Goal: Information Seeking & Learning: Learn about a topic

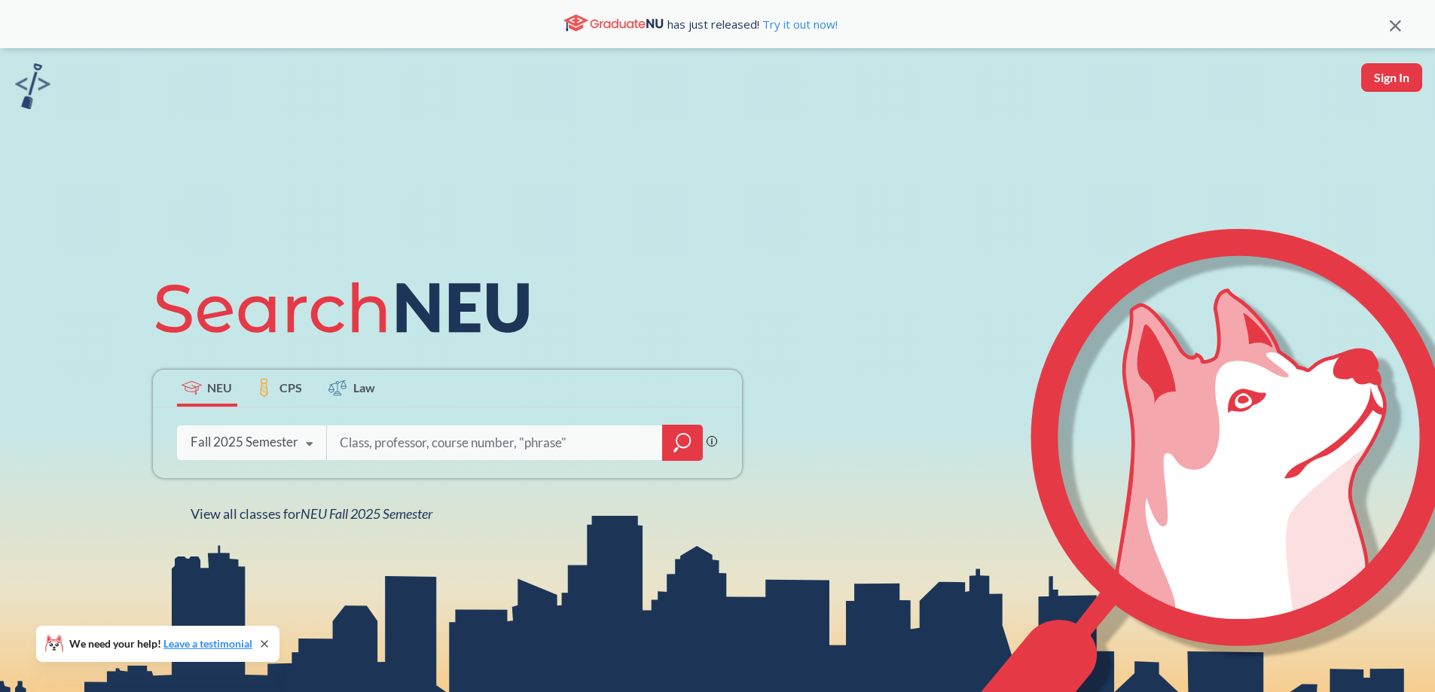
click at [400, 444] on input "search" at bounding box center [494, 443] width 313 height 32
type input "arch 1110"
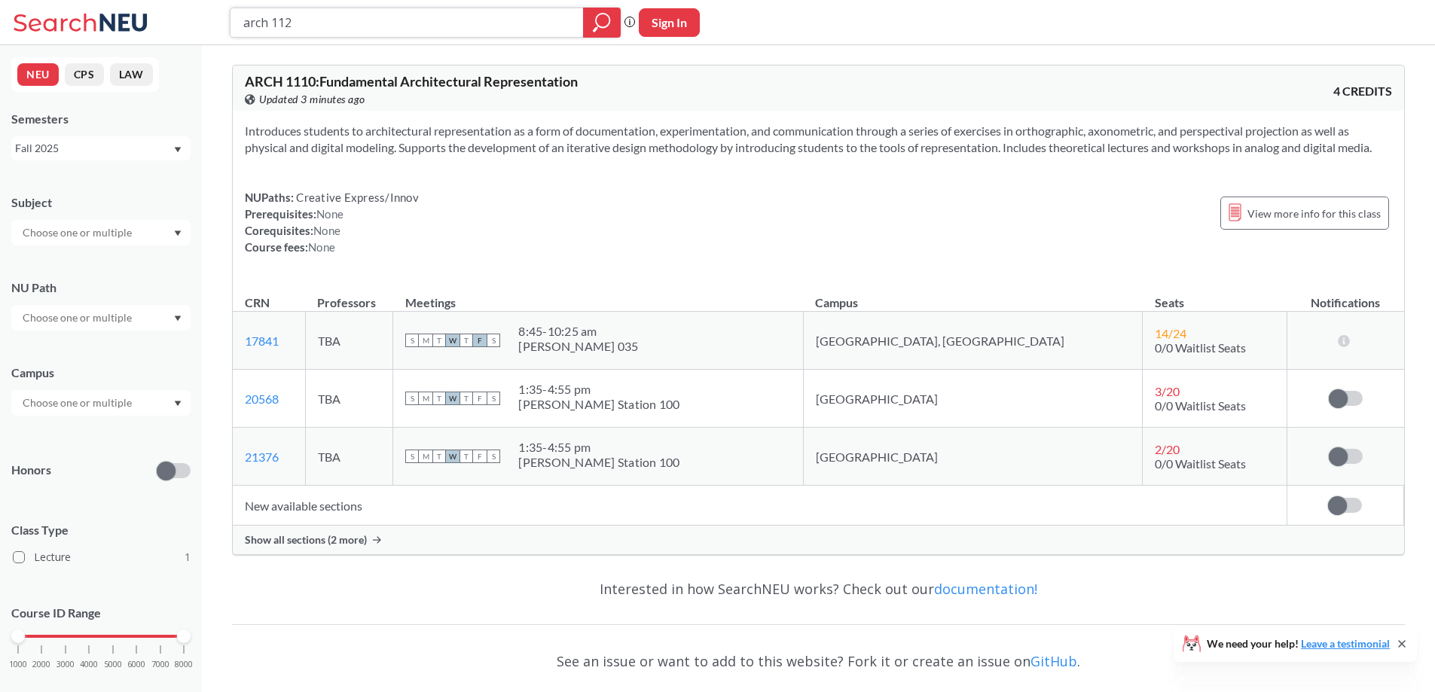
type input "arch 1120"
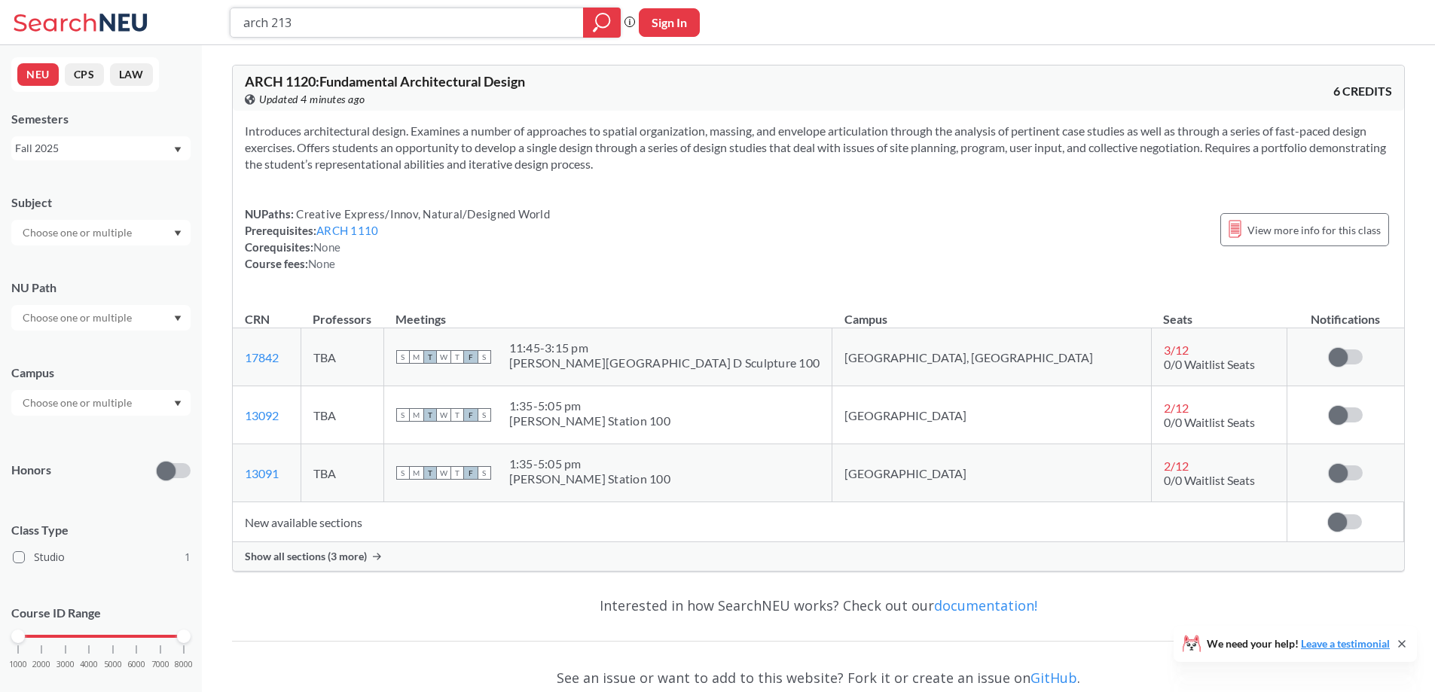
type input "arch 2130"
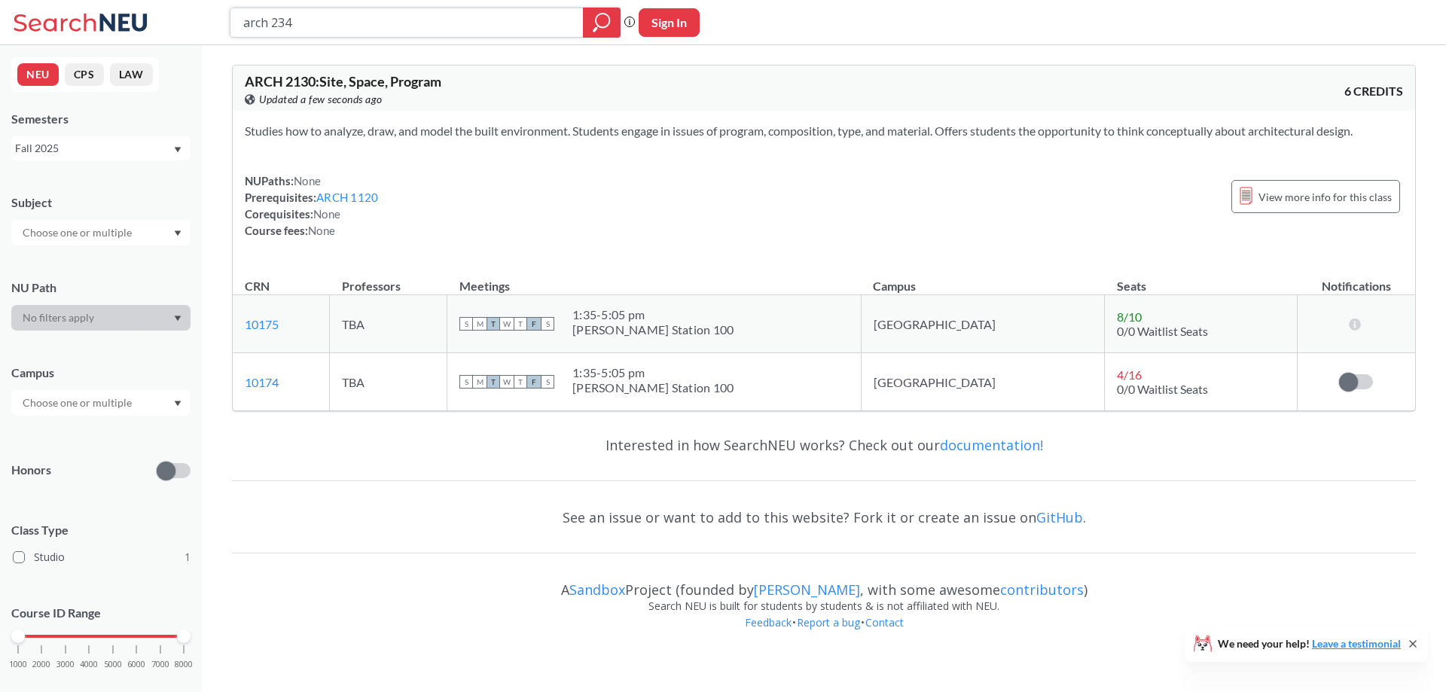
type input "arch 2340"
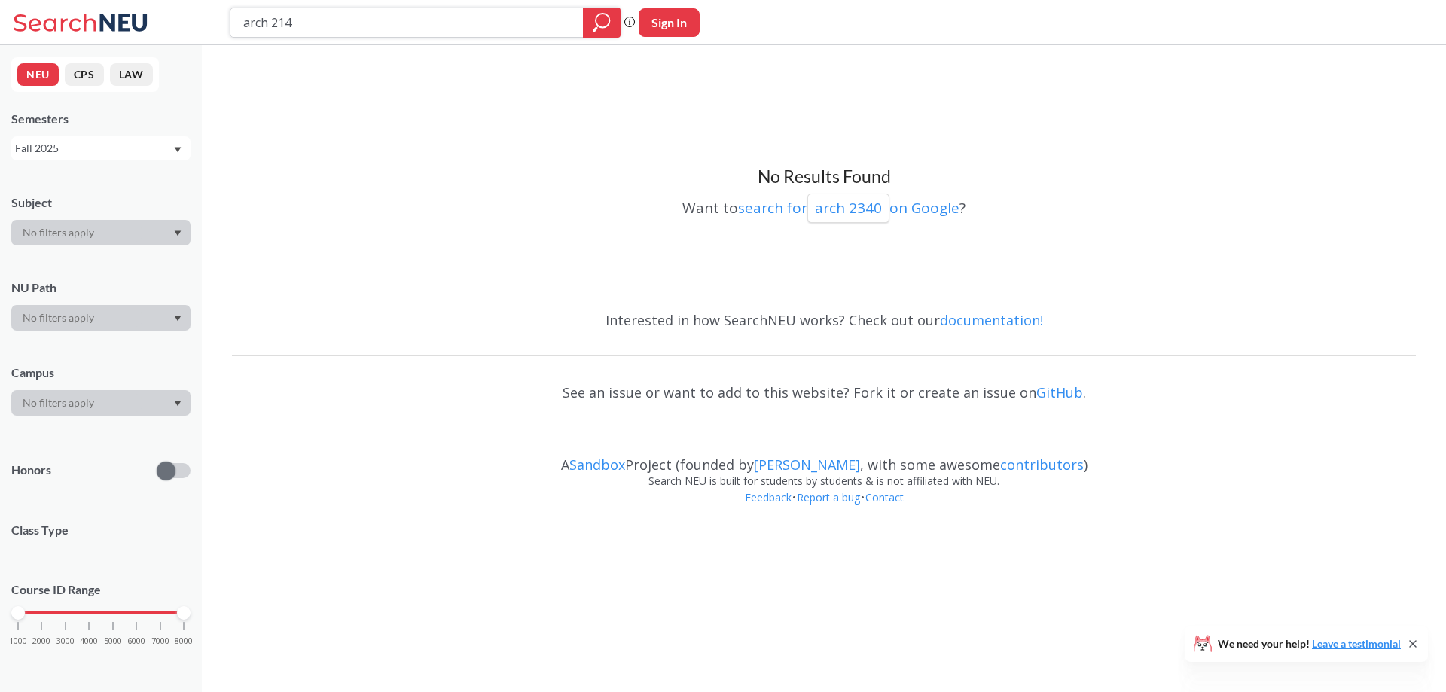
type input "arch 2140"
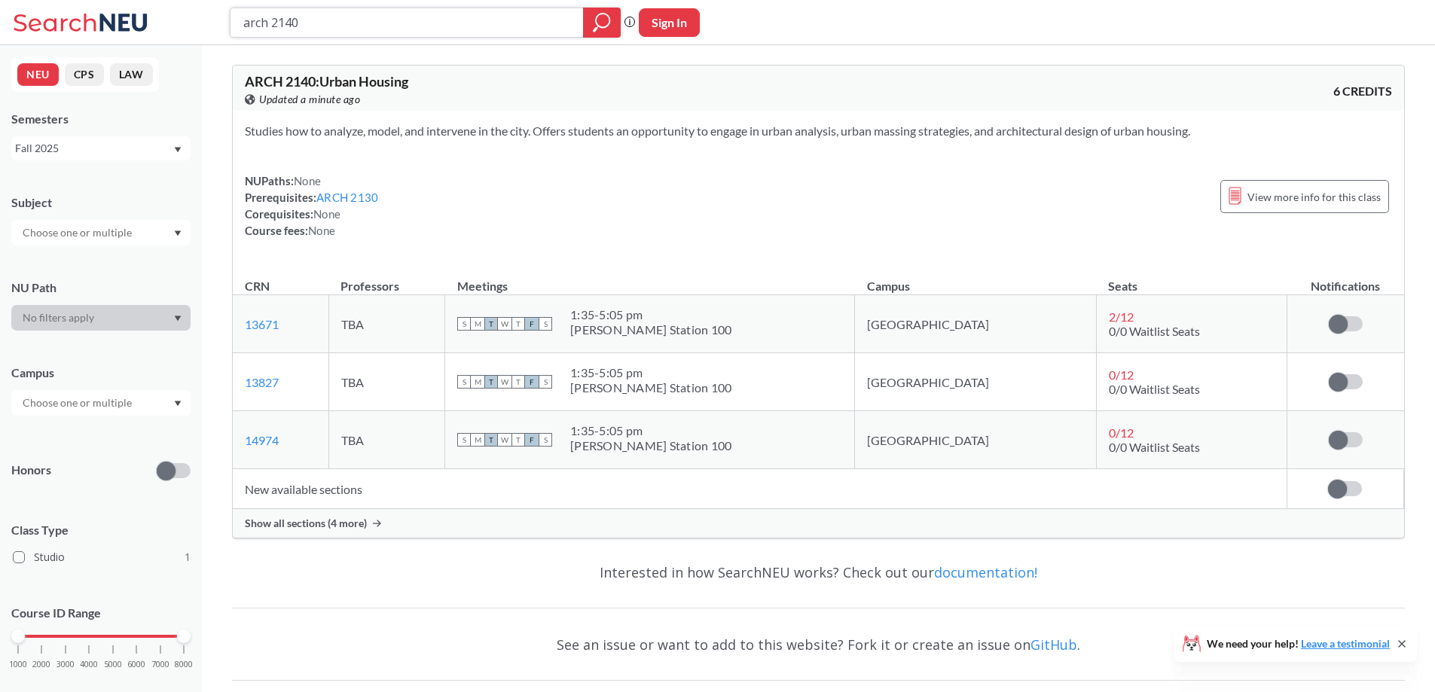
drag, startPoint x: 343, startPoint y: 21, endPoint x: 359, endPoint y: 20, distance: 15.8
click at [359, 20] on input "arch 2140" at bounding box center [407, 23] width 331 height 26
type input "arch 3210"
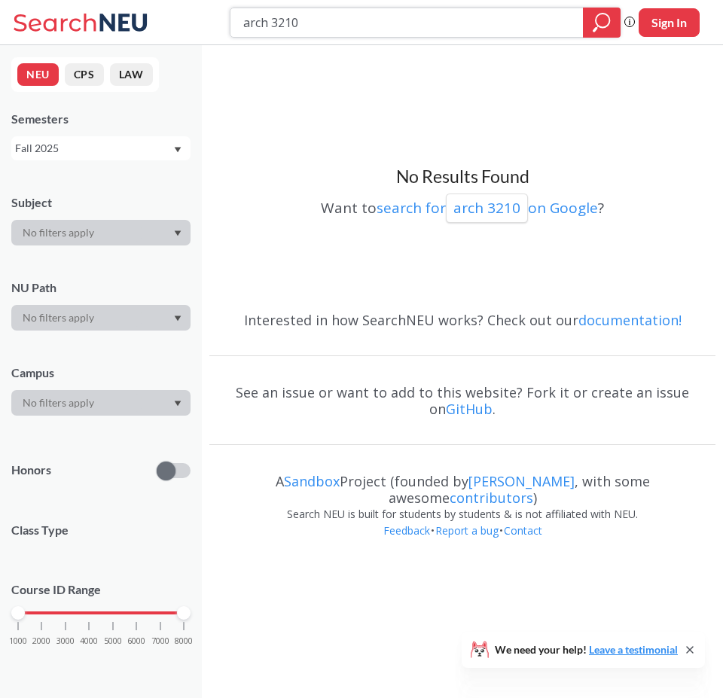
click at [301, 28] on input "arch 3210" at bounding box center [407, 23] width 331 height 26
type input "larc 2230"
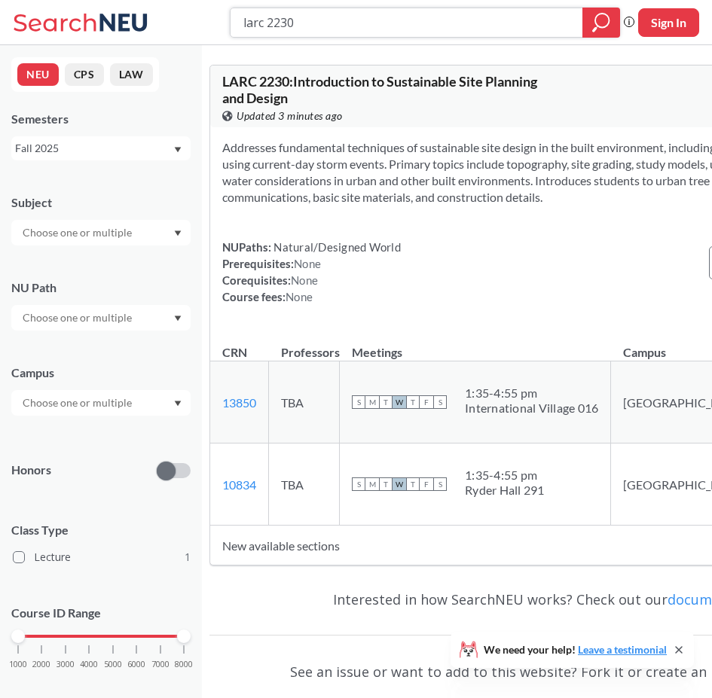
click at [325, 24] on input "larc 2230" at bounding box center [407, 23] width 330 height 26
type input "larc 2430"
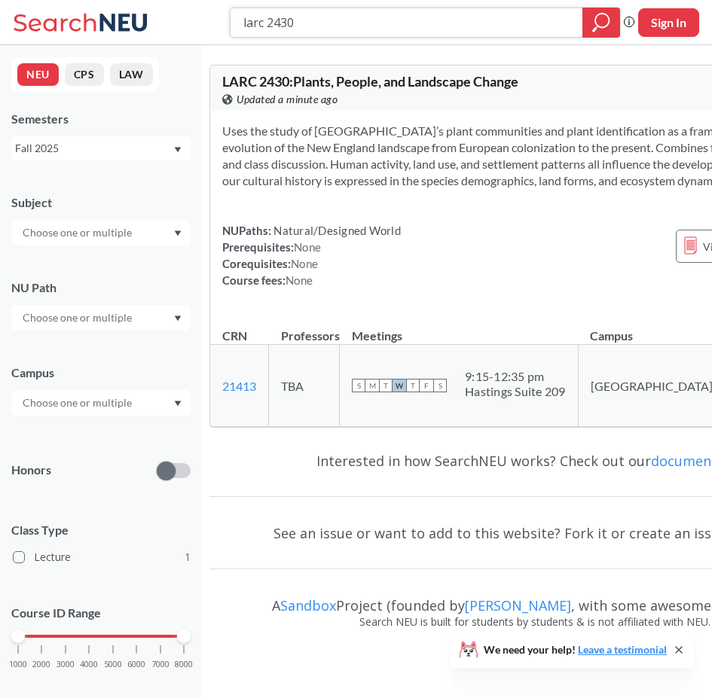
click at [310, 23] on input "larc 2430" at bounding box center [407, 23] width 330 height 26
type input "larc 2230"
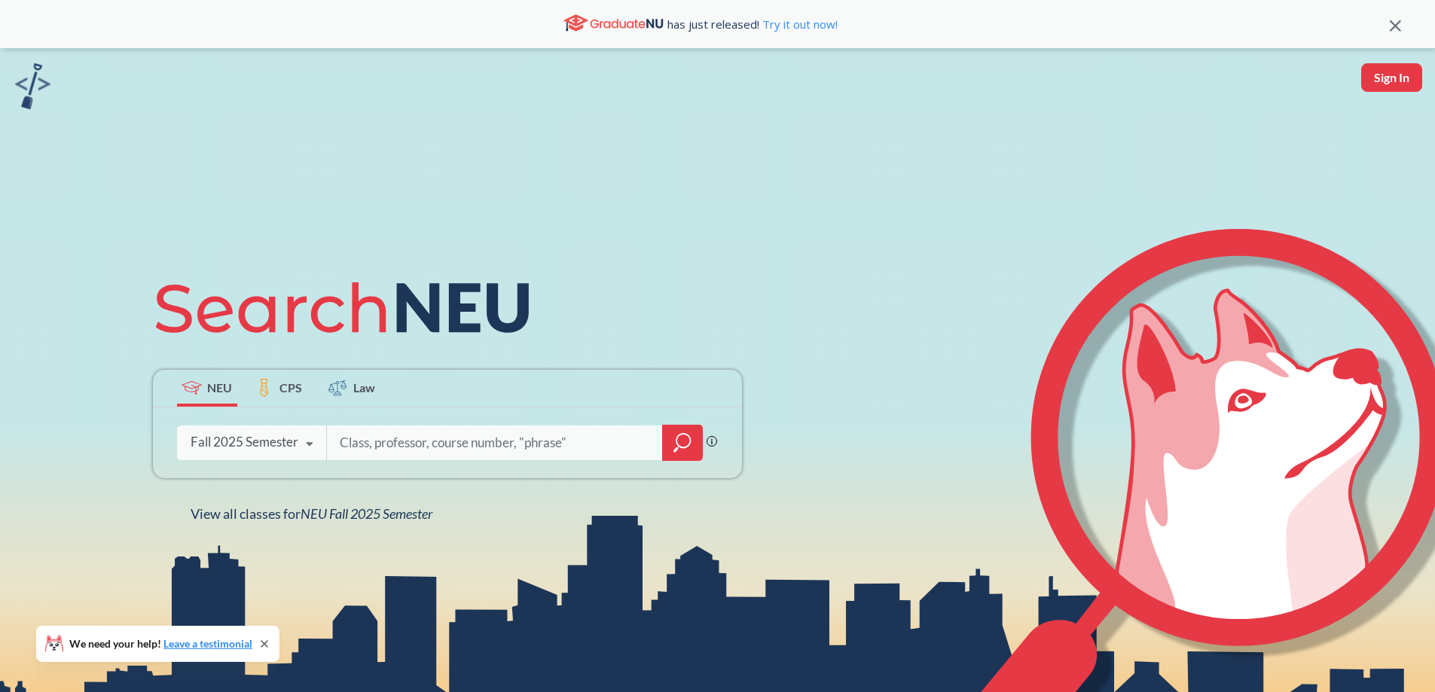
click at [258, 432] on div "Fall 2025 Semester Fall 2025 Semester Summer 2 2025 Semester Summer Full 2025 S…" at bounding box center [252, 442] width 150 height 38
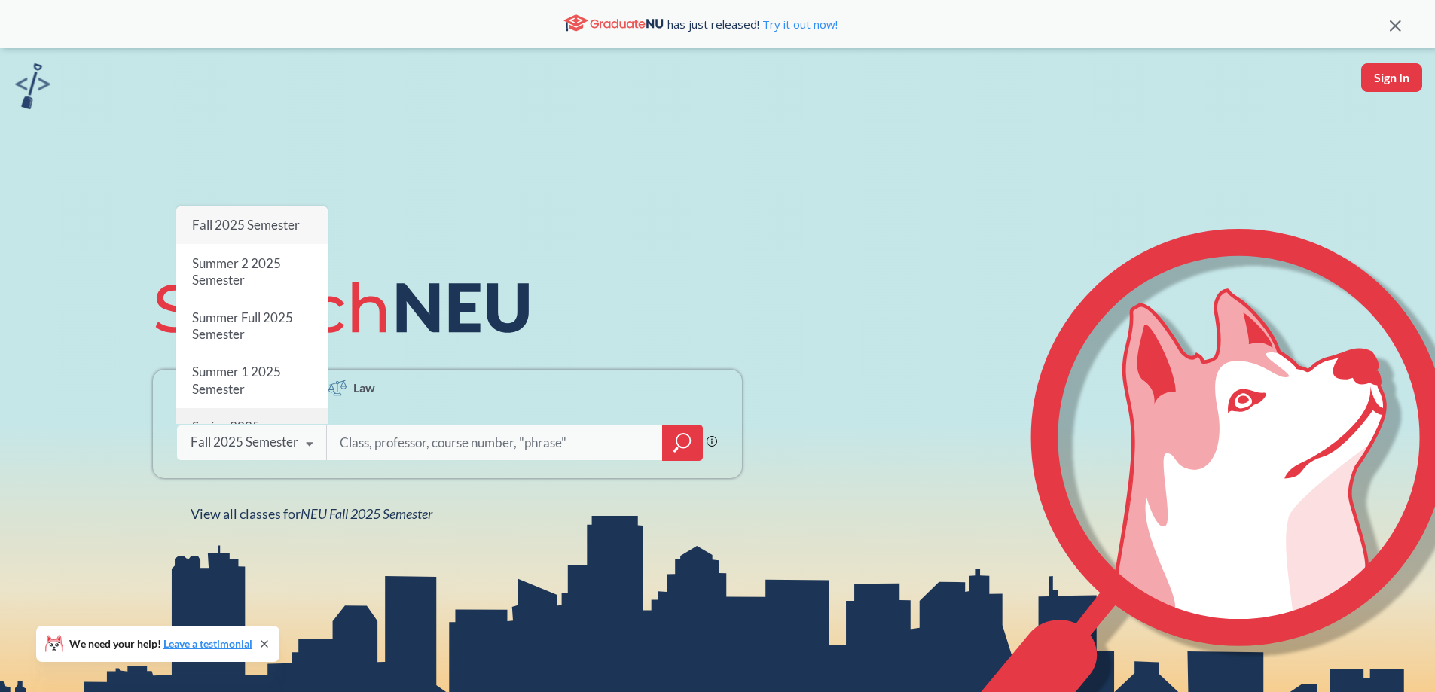
click at [276, 408] on div "Spring 2025 Semester" at bounding box center [251, 435] width 151 height 54
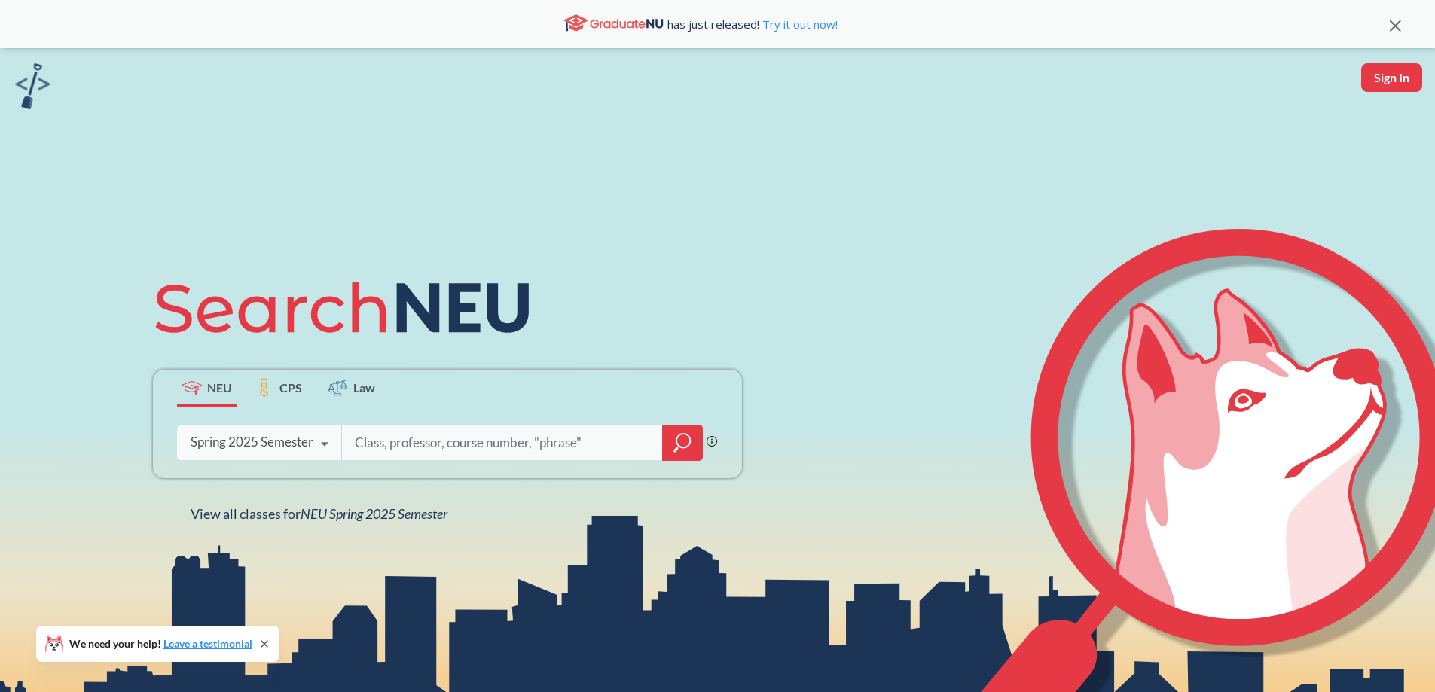
click at [420, 453] on input "search" at bounding box center [502, 443] width 298 height 32
type input "arch 1110"
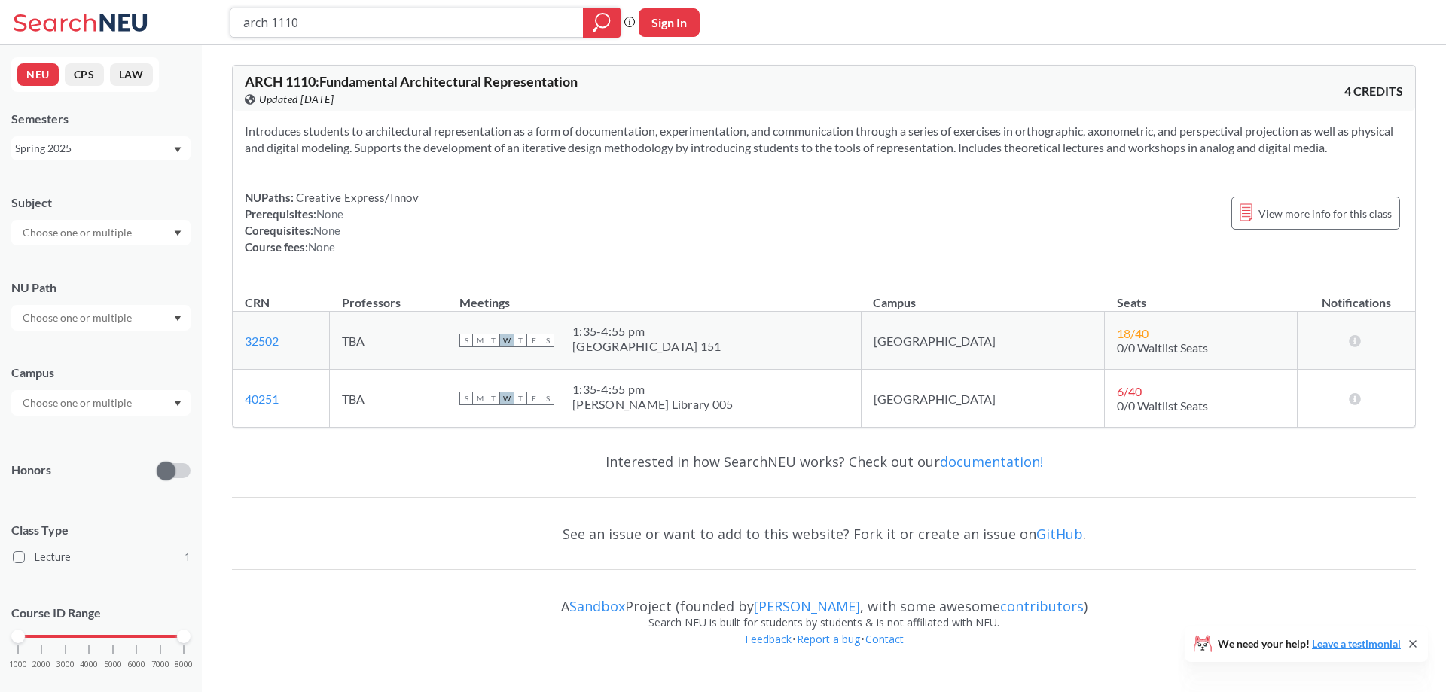
click at [335, 18] on input "arch 1110" at bounding box center [407, 23] width 331 height 26
type input "arch 1120"
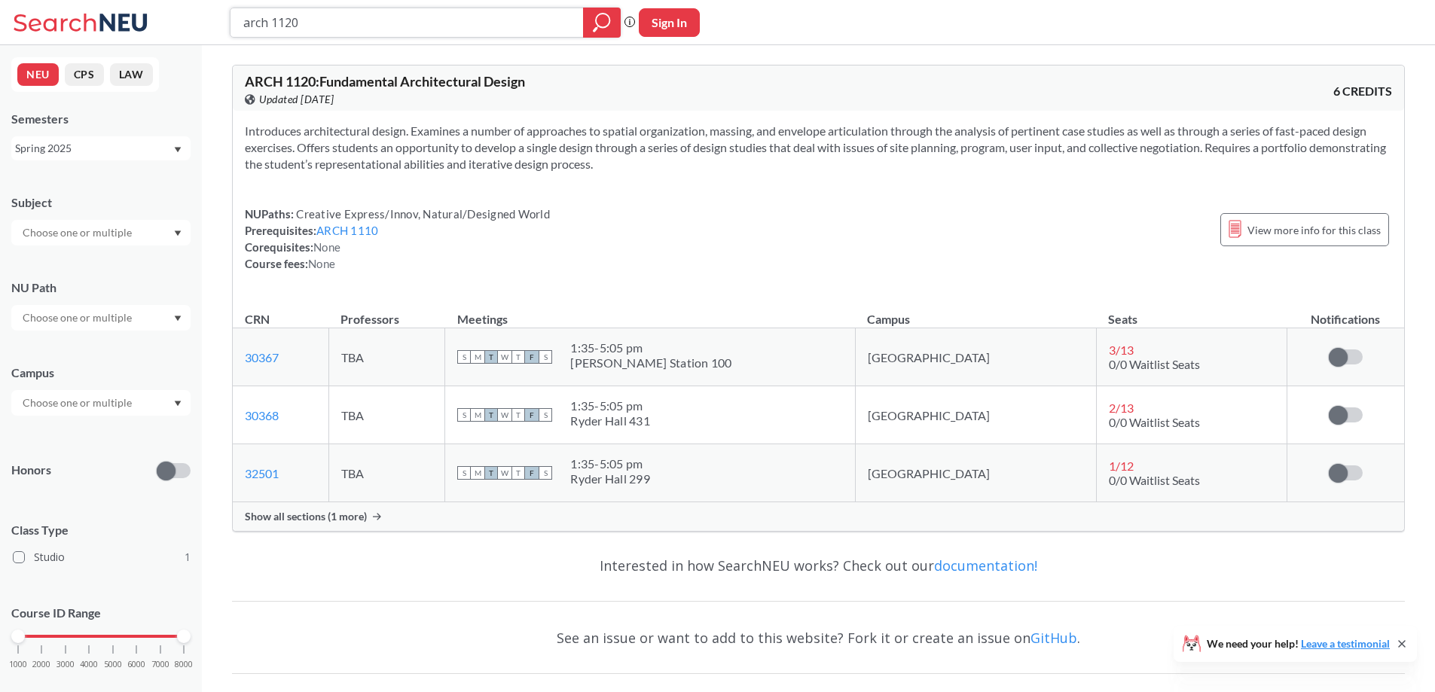
click at [331, 21] on input "arch 1120" at bounding box center [407, 23] width 331 height 26
type input "arch 2130"
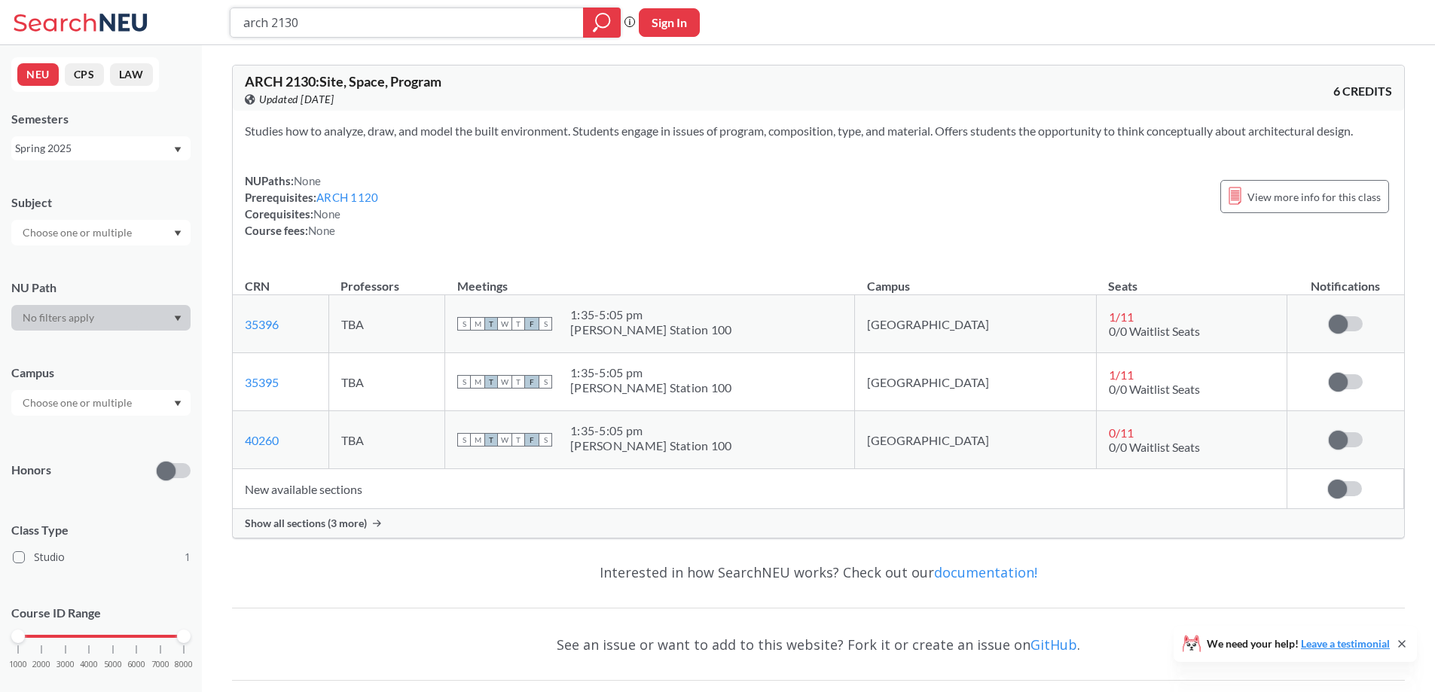
click at [333, 17] on input "arch 2130" at bounding box center [407, 23] width 331 height 26
type input "arch 2340"
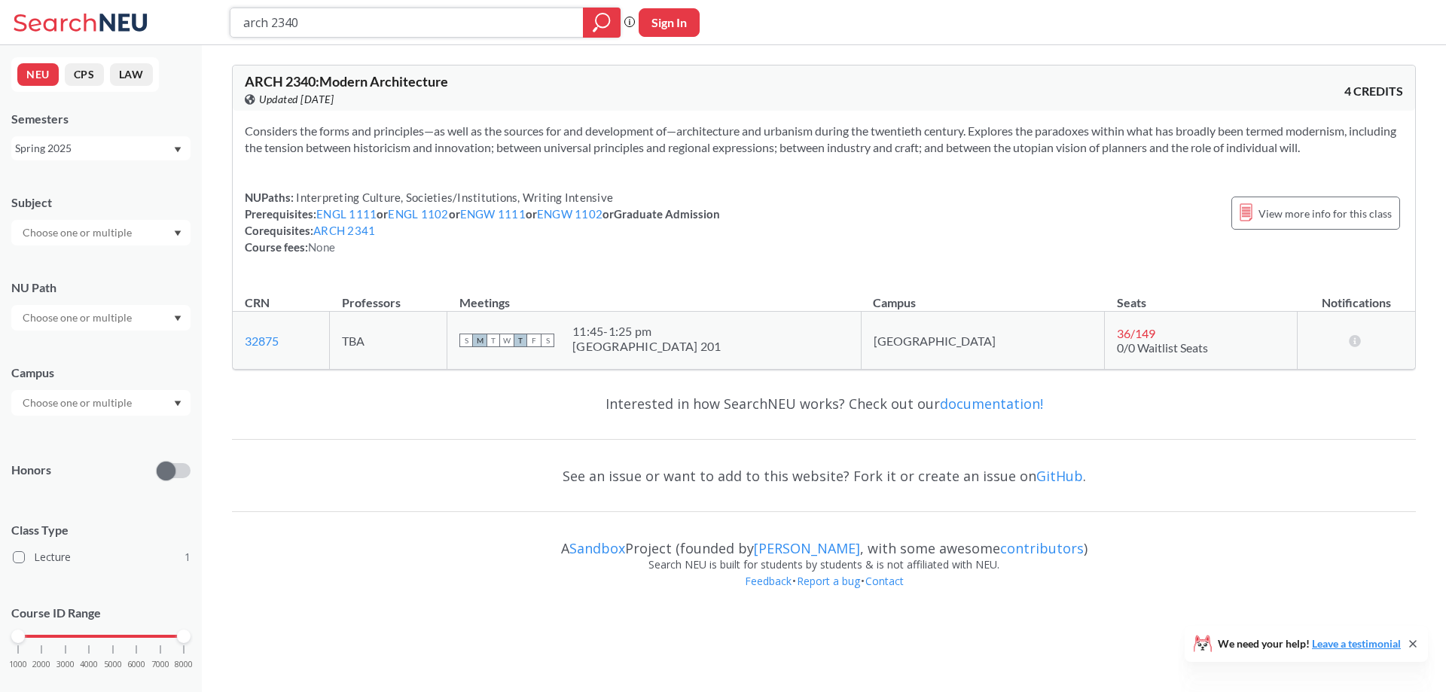
click at [316, 24] on input "arch 2340" at bounding box center [407, 23] width 331 height 26
type input "arch 2140"
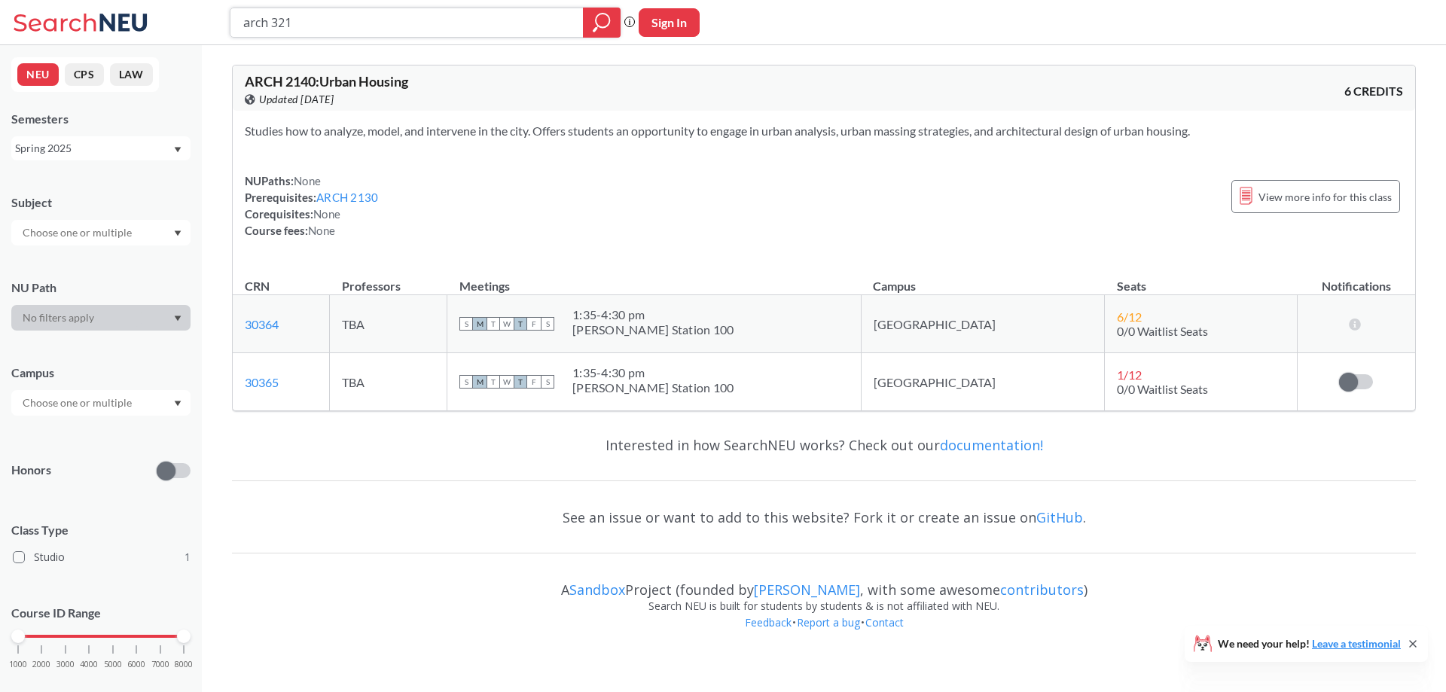
type input "arch 3210"
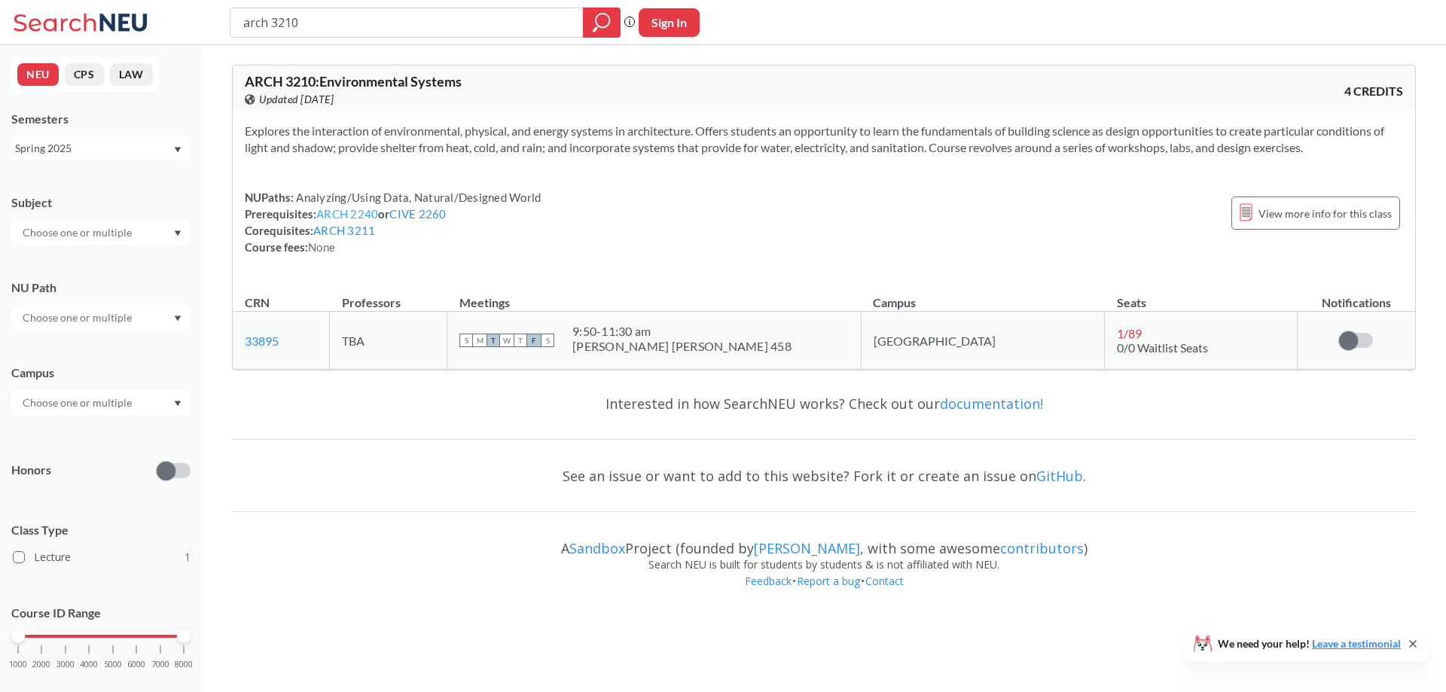
click at [364, 215] on link "ARCH 2240" at bounding box center [347, 214] width 62 height 14
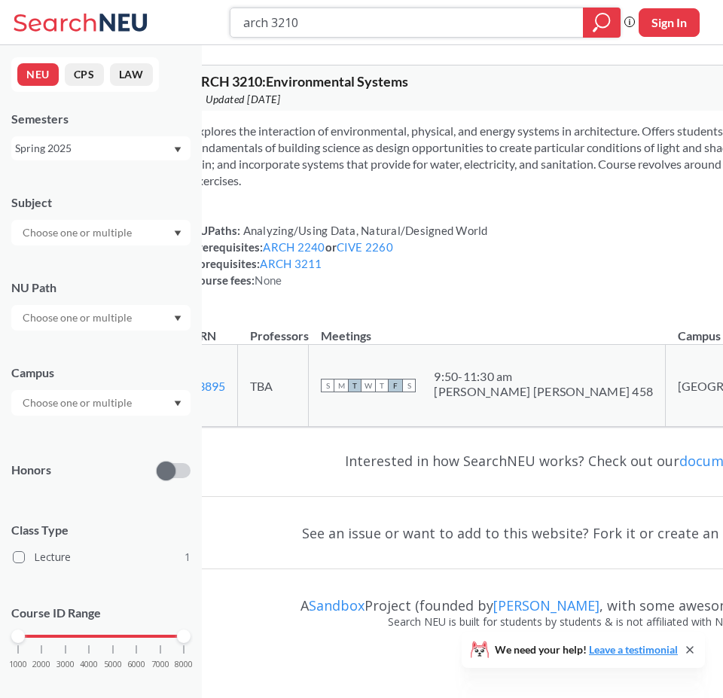
click at [369, 32] on input "arch 3210" at bounding box center [407, 23] width 331 height 26
type input "a"
type input "larc 2440"
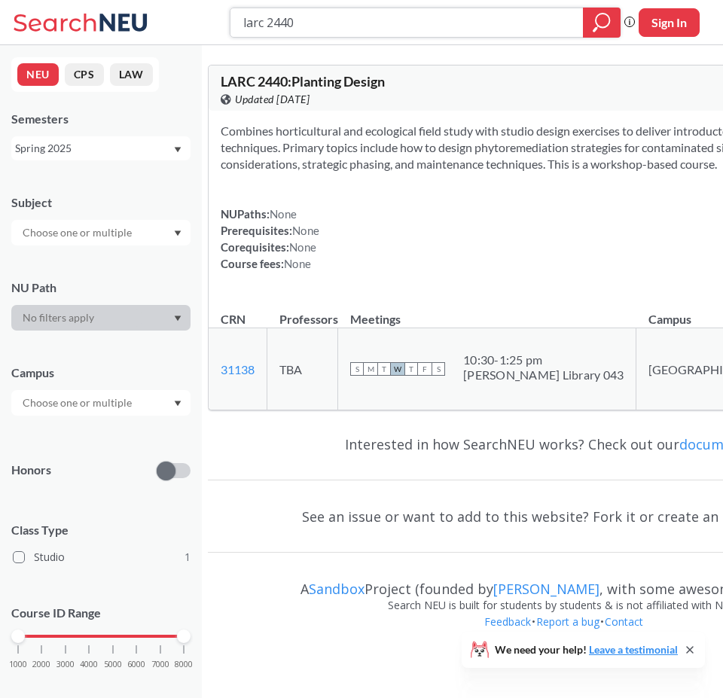
click at [310, 29] on input "larc 2440" at bounding box center [407, 23] width 331 height 26
type input "larc 2240"
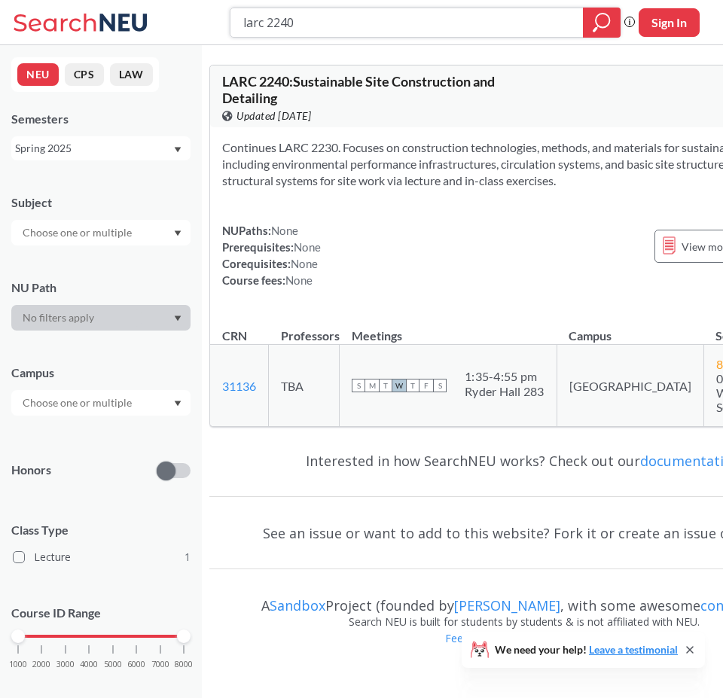
click at [301, 25] on input "larc 2240" at bounding box center [407, 23] width 331 height 26
type input "larc 2430"
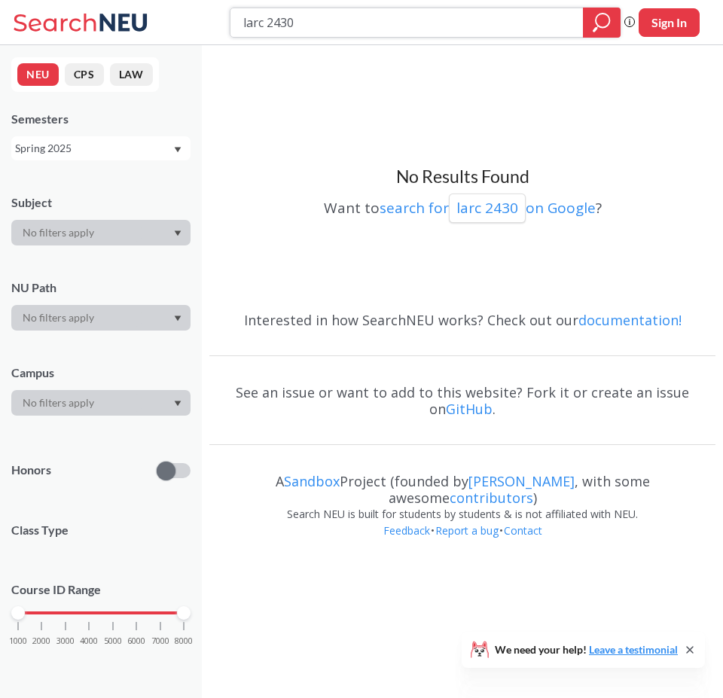
click at [337, 17] on input "larc 2430" at bounding box center [407, 23] width 331 height 26
type input "larc 5420"
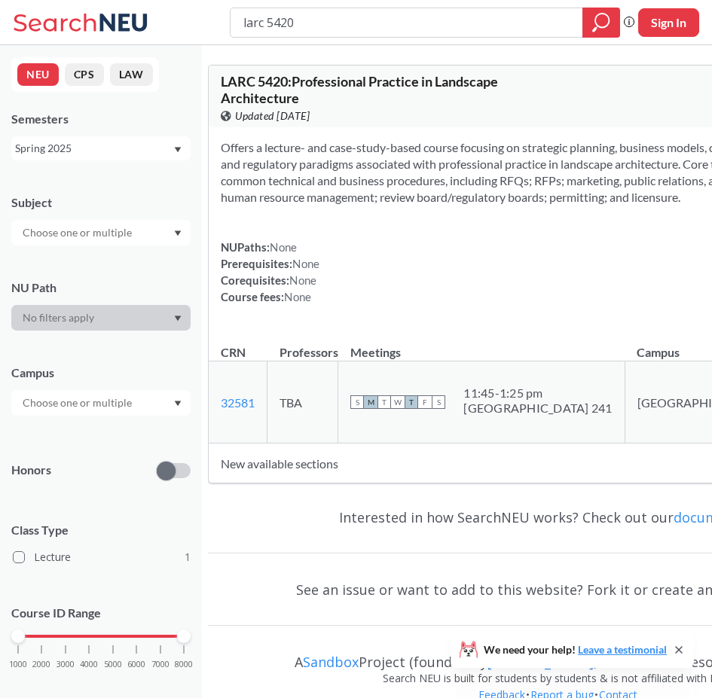
click at [340, 29] on input "larc 5420" at bounding box center [407, 23] width 330 height 26
type input "larc 2340"
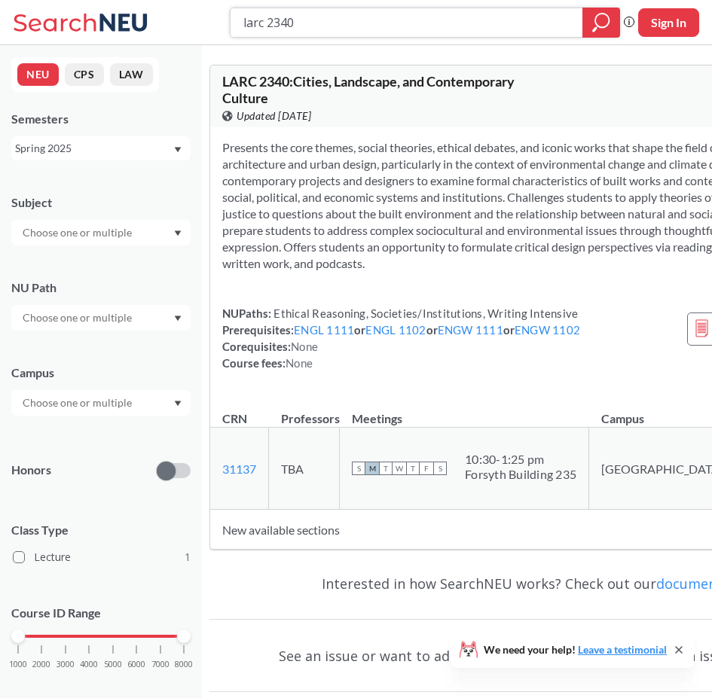
click at [317, 31] on input "larc 2340" at bounding box center [407, 23] width 330 height 26
type input "larc 2230"
